Goal: Task Accomplishment & Management: Complete application form

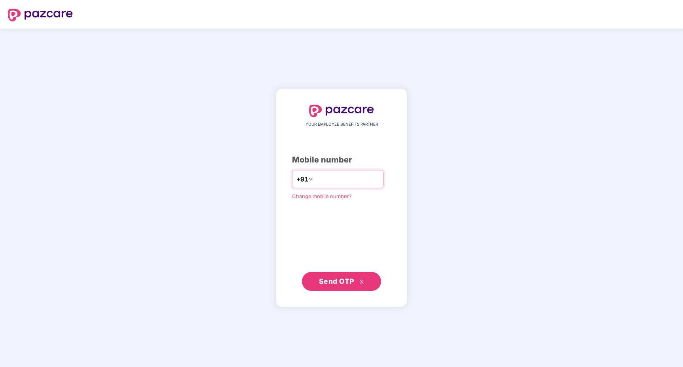
type input "**********"
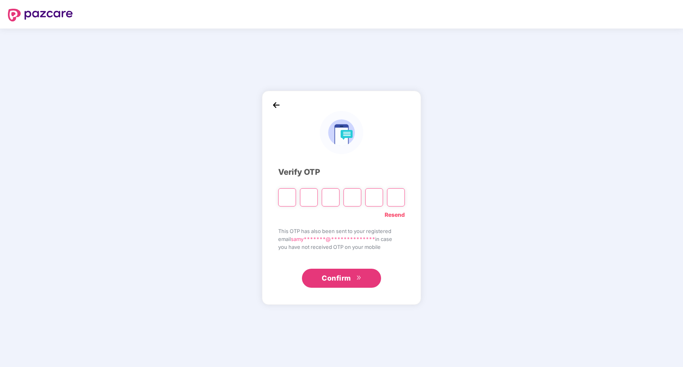
type input "*"
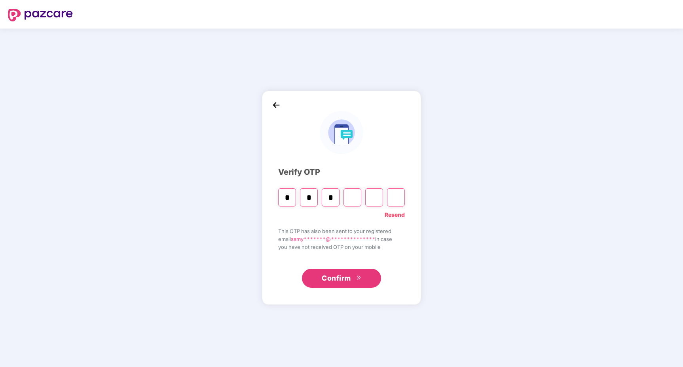
type input "*"
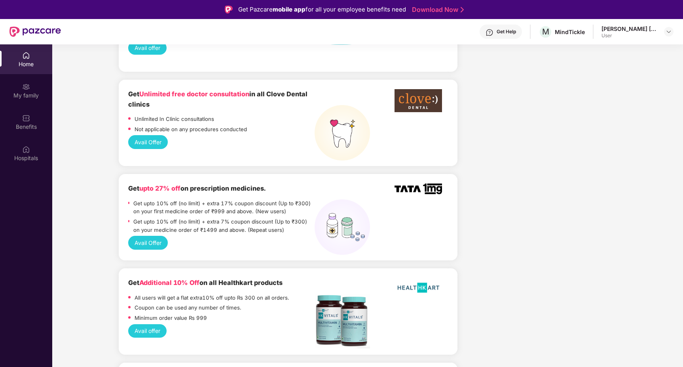
scroll to position [972, 0]
click at [29, 129] on div "Benefits" at bounding box center [26, 127] width 52 height 8
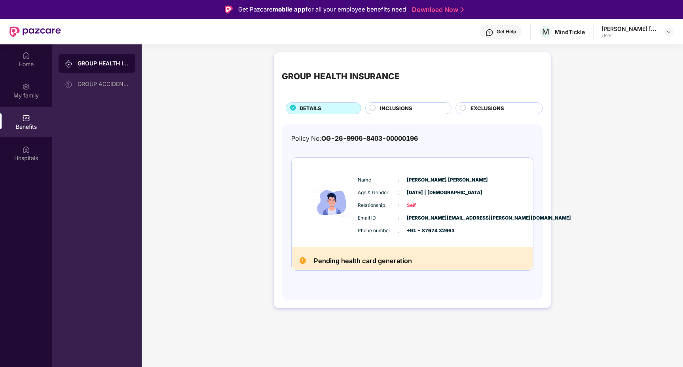
click at [405, 109] on span "INCLUSIONS" at bounding box center [396, 108] width 32 height 8
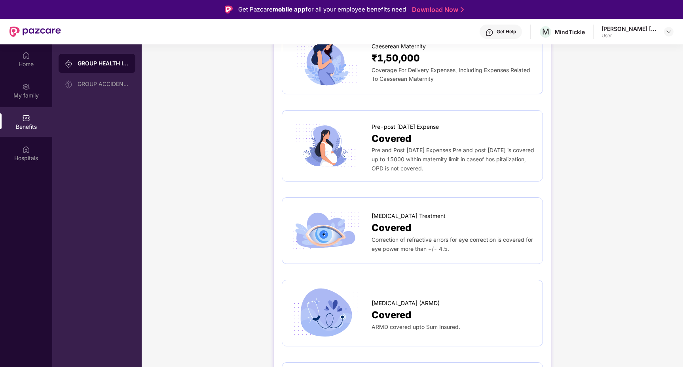
scroll to position [1020, 0]
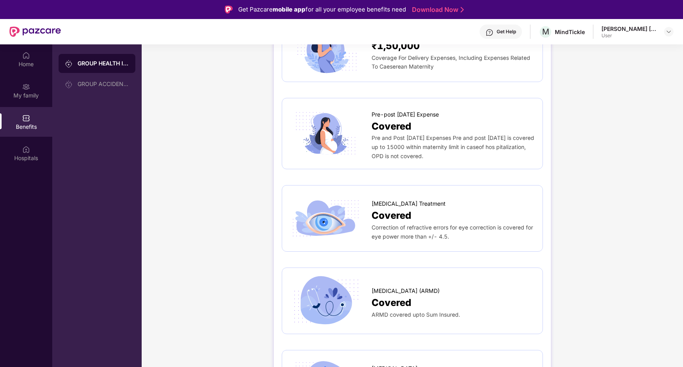
click at [393, 208] on span "Covered" at bounding box center [392, 215] width 40 height 15
click at [392, 199] on span "[MEDICAL_DATA] Treatment" at bounding box center [409, 203] width 74 height 9
click at [328, 207] on img at bounding box center [326, 218] width 72 height 50
click at [30, 157] on div "Hospitals" at bounding box center [26, 158] width 52 height 8
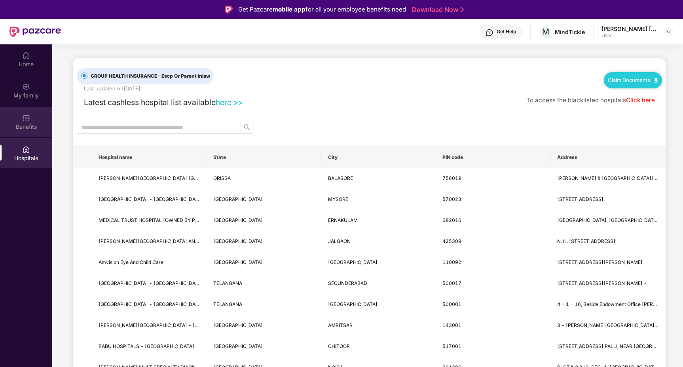
click at [25, 122] on img at bounding box center [26, 118] width 8 height 8
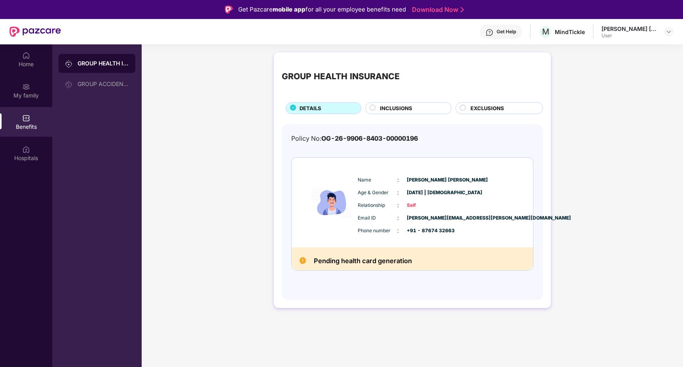
click at [431, 104] on div "INCLUSIONS" at bounding box center [408, 108] width 86 height 12
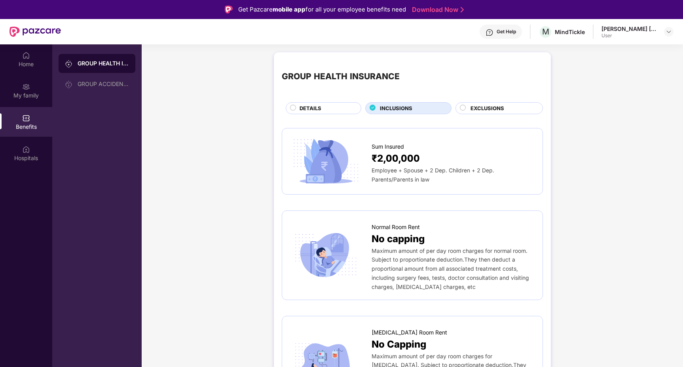
click at [506, 112] on div "EXCLUSIONS" at bounding box center [503, 109] width 72 height 10
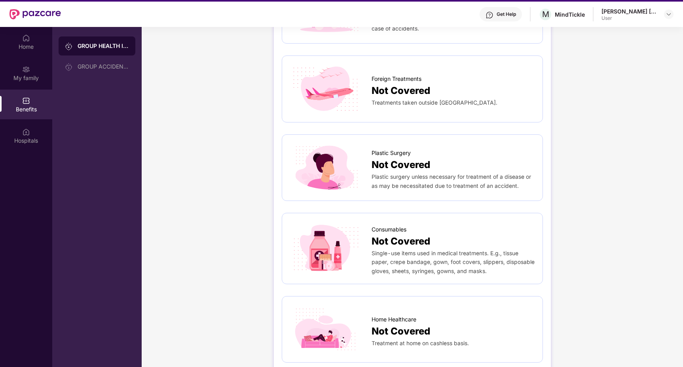
scroll to position [44, 0]
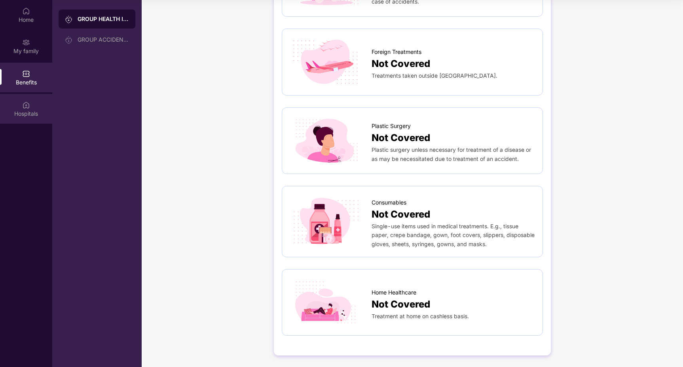
click at [33, 111] on div "Hospitals" at bounding box center [26, 114] width 52 height 8
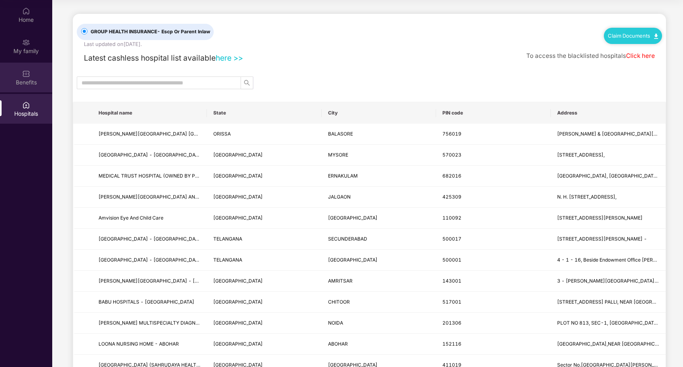
click at [31, 86] on div "Benefits" at bounding box center [26, 78] width 52 height 30
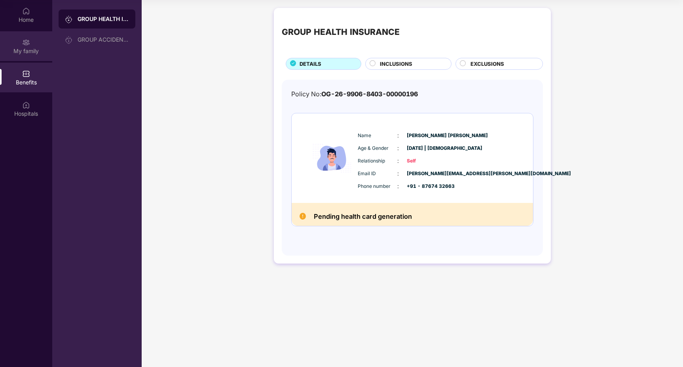
click at [29, 42] on img at bounding box center [26, 42] width 8 height 8
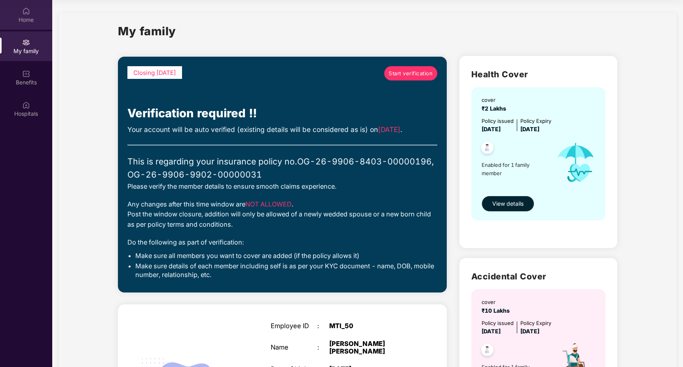
click at [28, 16] on div "Home" at bounding box center [26, 20] width 52 height 8
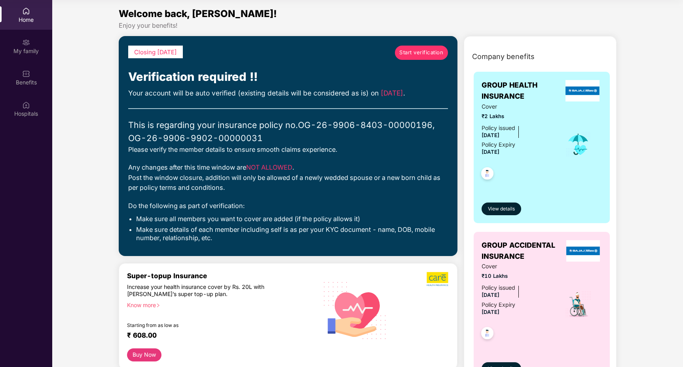
click at [413, 55] on span "Start verification" at bounding box center [422, 52] width 44 height 8
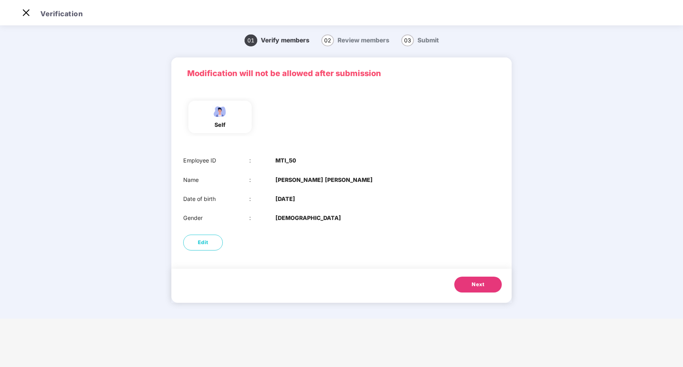
click at [483, 283] on span "Next" at bounding box center [478, 284] width 13 height 8
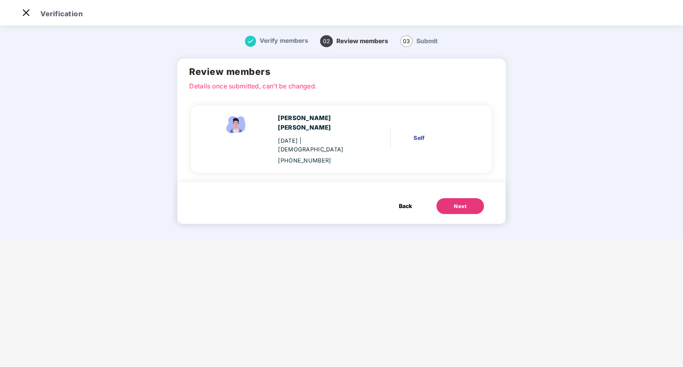
click at [443, 198] on button "Next" at bounding box center [461, 206] width 48 height 16
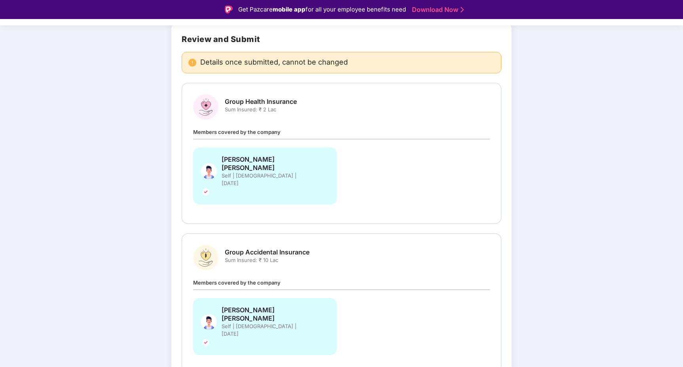
scroll to position [0, 0]
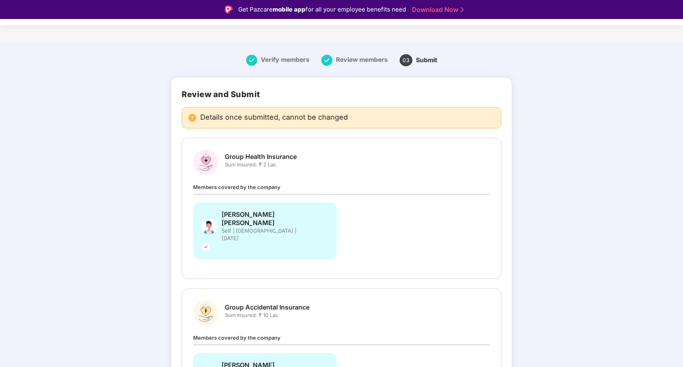
click at [267, 55] on div "Verify members" at bounding box center [277, 60] width 63 height 11
click at [286, 59] on span "Verify members" at bounding box center [285, 60] width 49 height 8
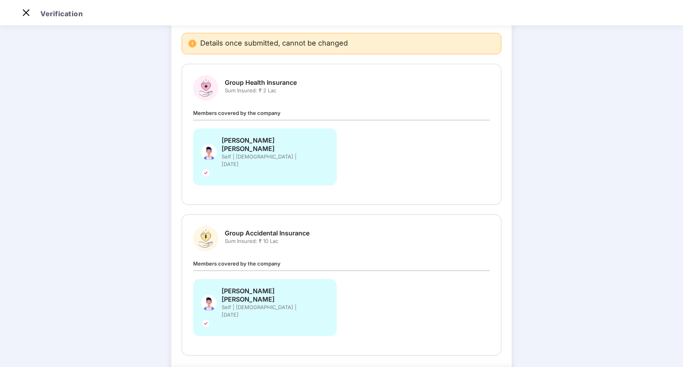
scroll to position [0, 0]
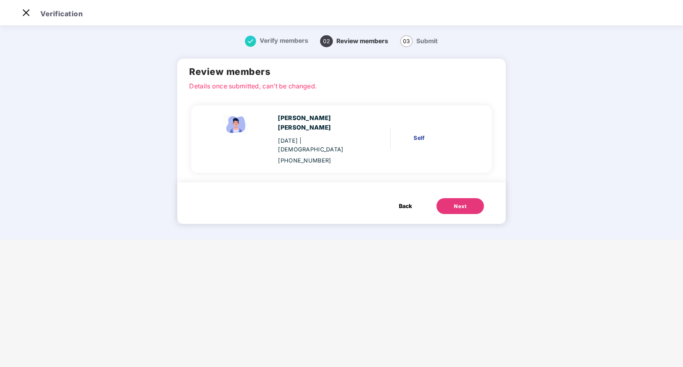
click at [402, 202] on span "Back" at bounding box center [405, 206] width 13 height 9
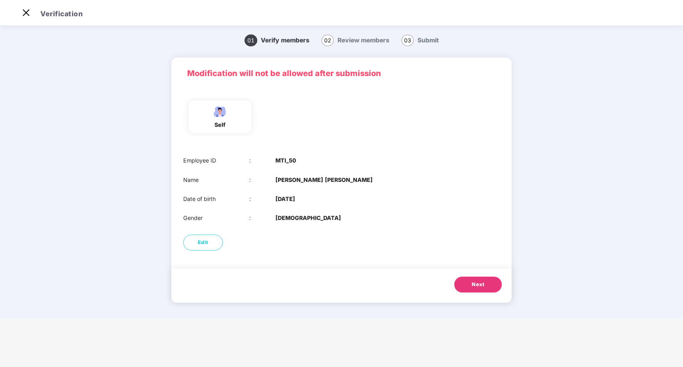
click at [475, 280] on button "Next" at bounding box center [479, 284] width 48 height 16
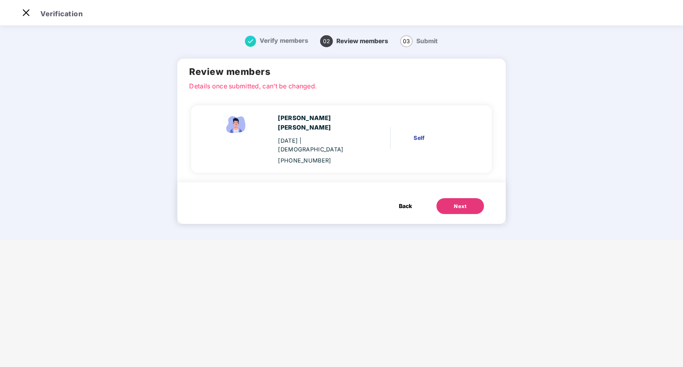
click at [458, 202] on div "Next" at bounding box center [460, 206] width 13 height 8
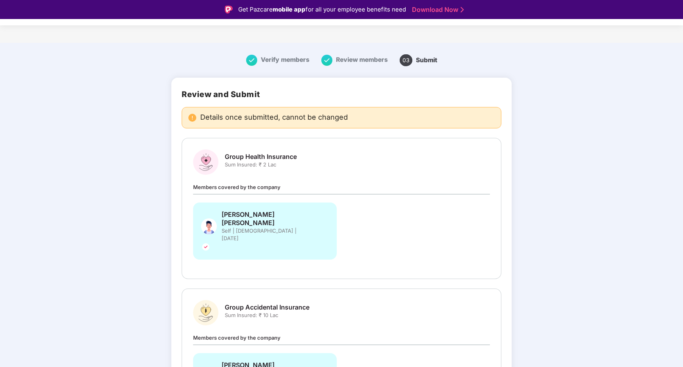
scroll to position [55, 0]
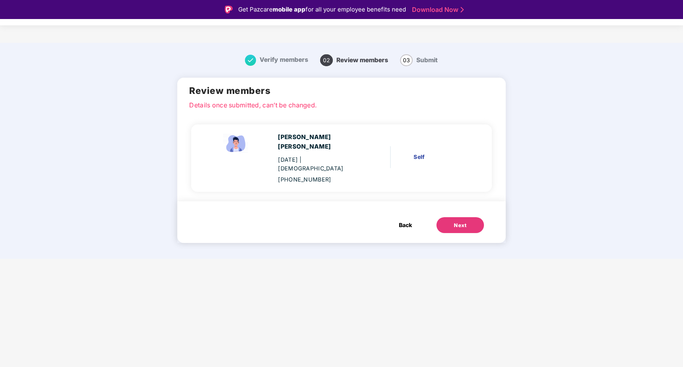
scroll to position [0, 0]
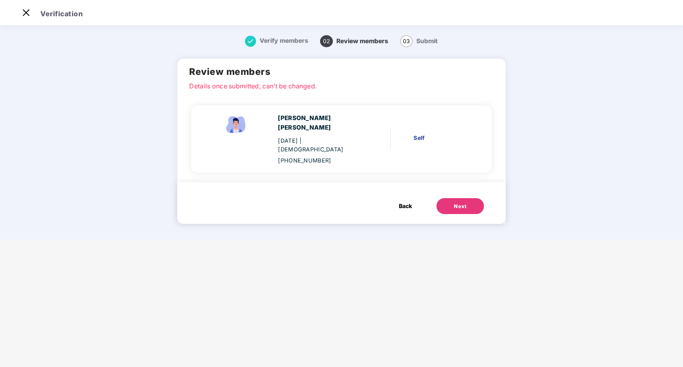
click at [402, 202] on span "Back" at bounding box center [405, 206] width 13 height 9
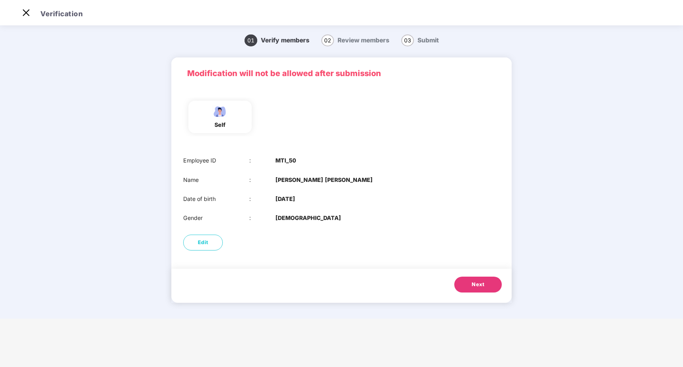
click at [470, 284] on button "Next" at bounding box center [479, 284] width 48 height 16
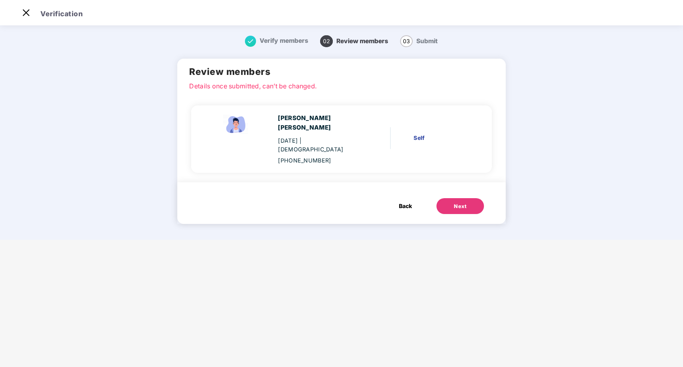
click at [437, 198] on button "Next" at bounding box center [461, 206] width 48 height 16
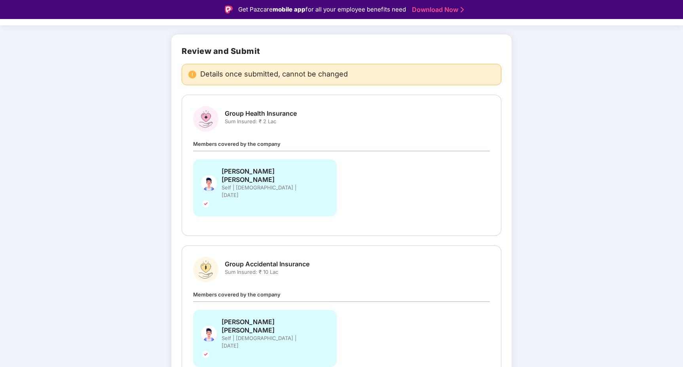
scroll to position [55, 0]
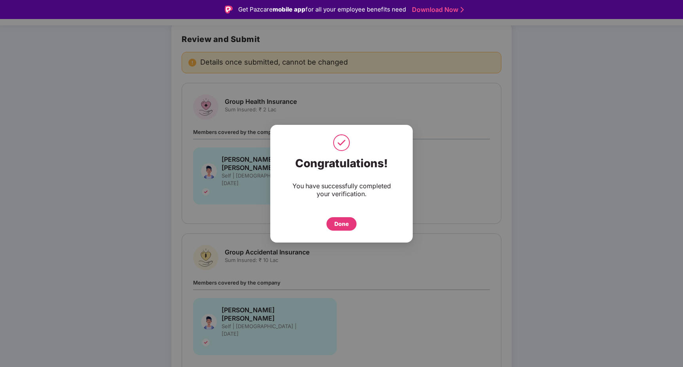
click at [347, 221] on div "Done" at bounding box center [342, 223] width 14 height 9
